Goal: Task Accomplishment & Management: Manage account settings

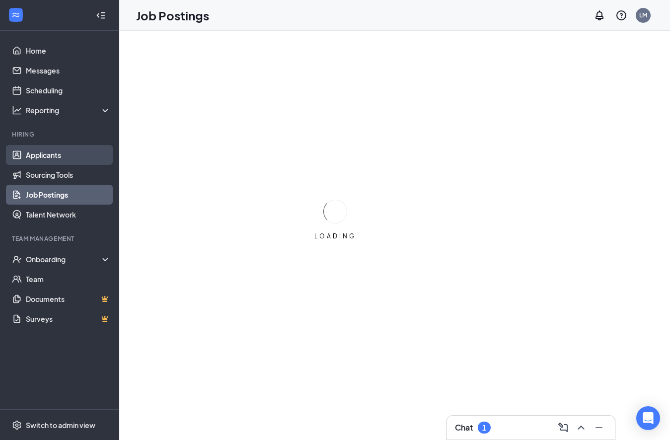
click at [47, 156] on link "Applicants" at bounding box center [68, 155] width 85 height 20
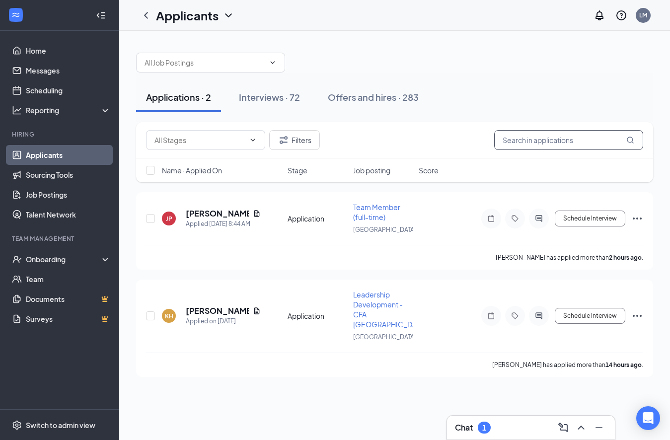
click at [555, 141] on input "text" at bounding box center [569, 140] width 149 height 20
type input "[PERSON_NAME]"
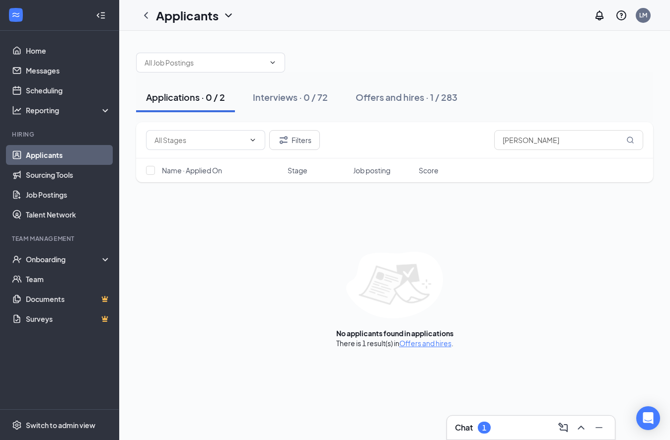
click at [392, 119] on div "Applications · 0 / 2 Interviews · 0 / 72 Offers and hires · 1 / 283" at bounding box center [394, 98] width 517 height 50
click at [402, 96] on div "Offers and hires · 1 / 283" at bounding box center [407, 97] width 102 height 12
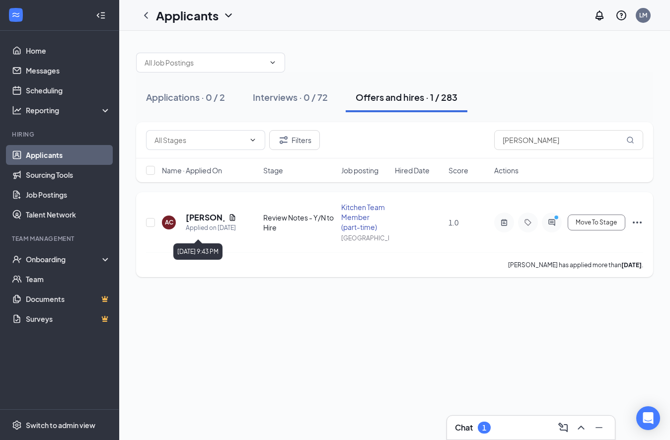
click at [207, 212] on h5 "[PERSON_NAME]" at bounding box center [205, 217] width 39 height 11
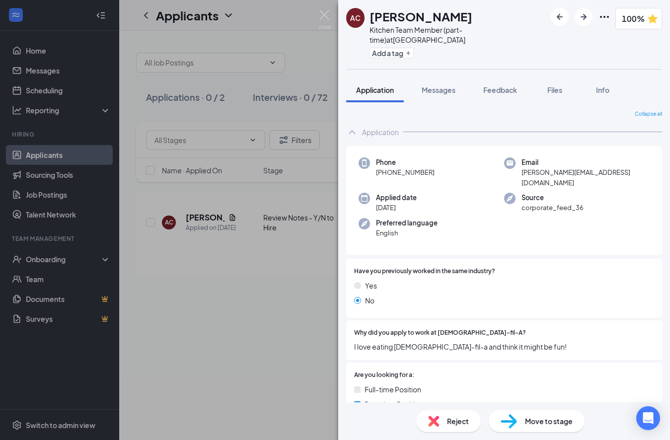
click at [519, 424] on div "Move to stage" at bounding box center [537, 422] width 96 height 22
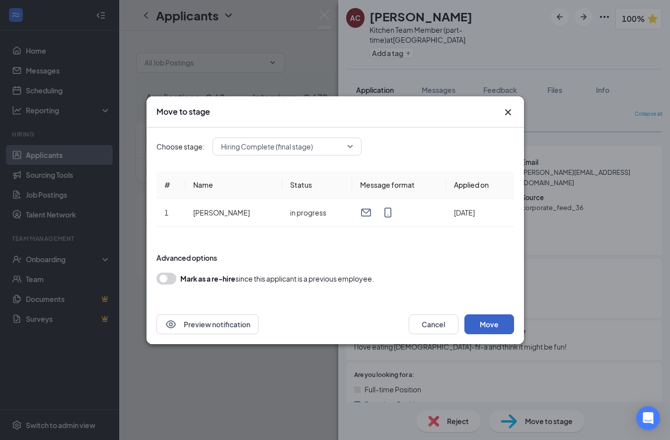
click at [476, 327] on button "Move" at bounding box center [490, 325] width 50 height 20
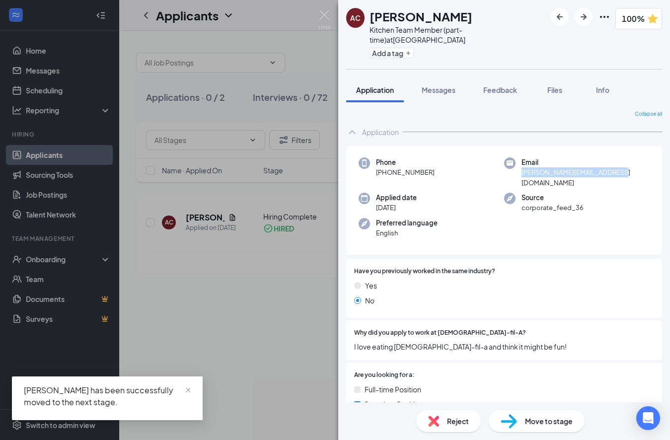
drag, startPoint x: 623, startPoint y: 163, endPoint x: 522, endPoint y: 163, distance: 101.4
click at [522, 163] on div "Email [PERSON_NAME][EMAIL_ADDRESS][DOMAIN_NAME]" at bounding box center [577, 173] width 146 height 30
copy span "[PERSON_NAME][EMAIL_ADDRESS][DOMAIN_NAME]"
